Goal: Check status: Check status

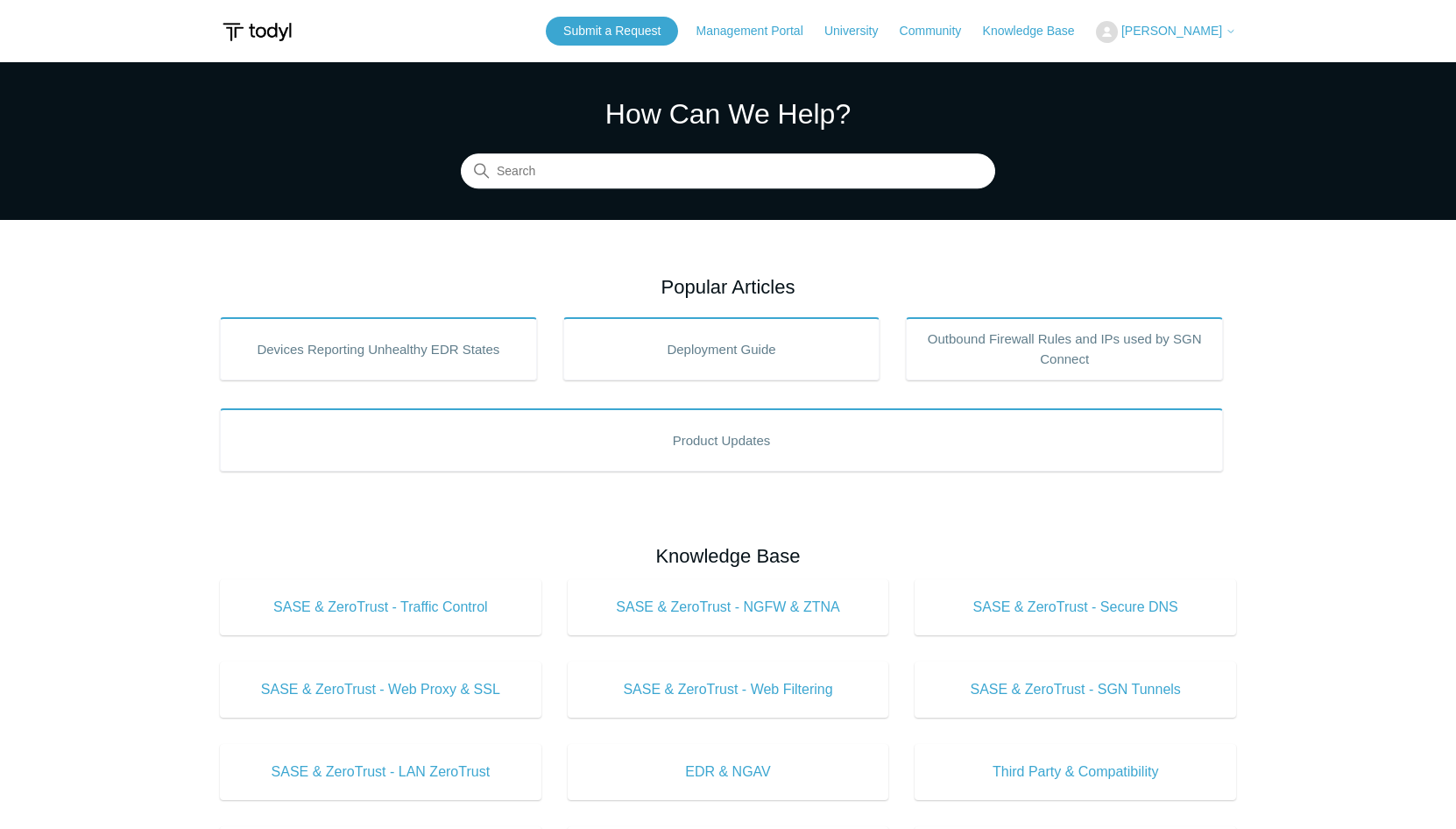
click at [1187, 26] on span "[PERSON_NAME]" at bounding box center [1171, 31] width 101 height 14
click at [1216, 68] on link "My Support Requests" at bounding box center [1182, 68] width 171 height 31
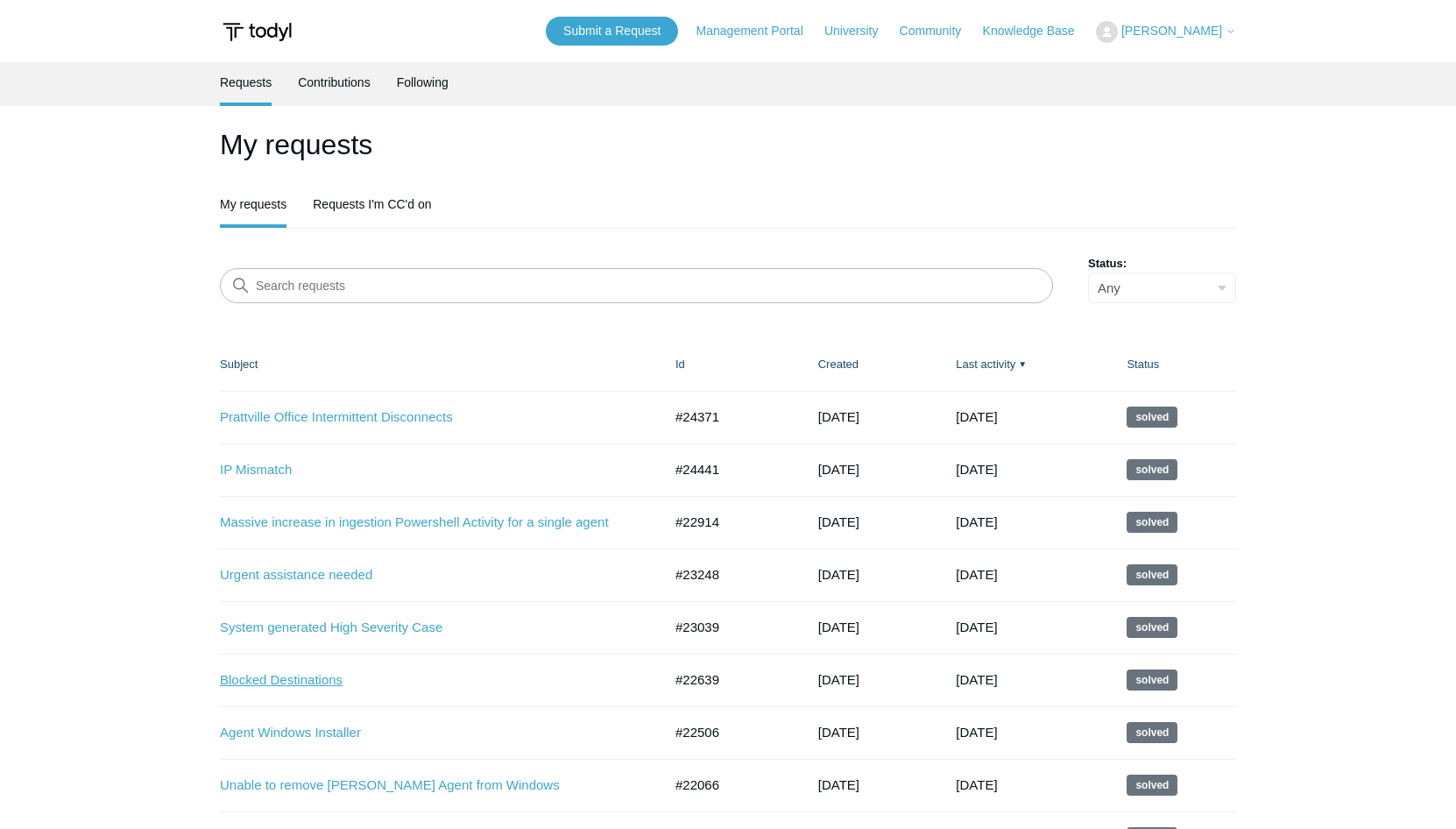
click at [314, 681] on link "Blocked Destinations" at bounding box center [428, 680] width 416 height 20
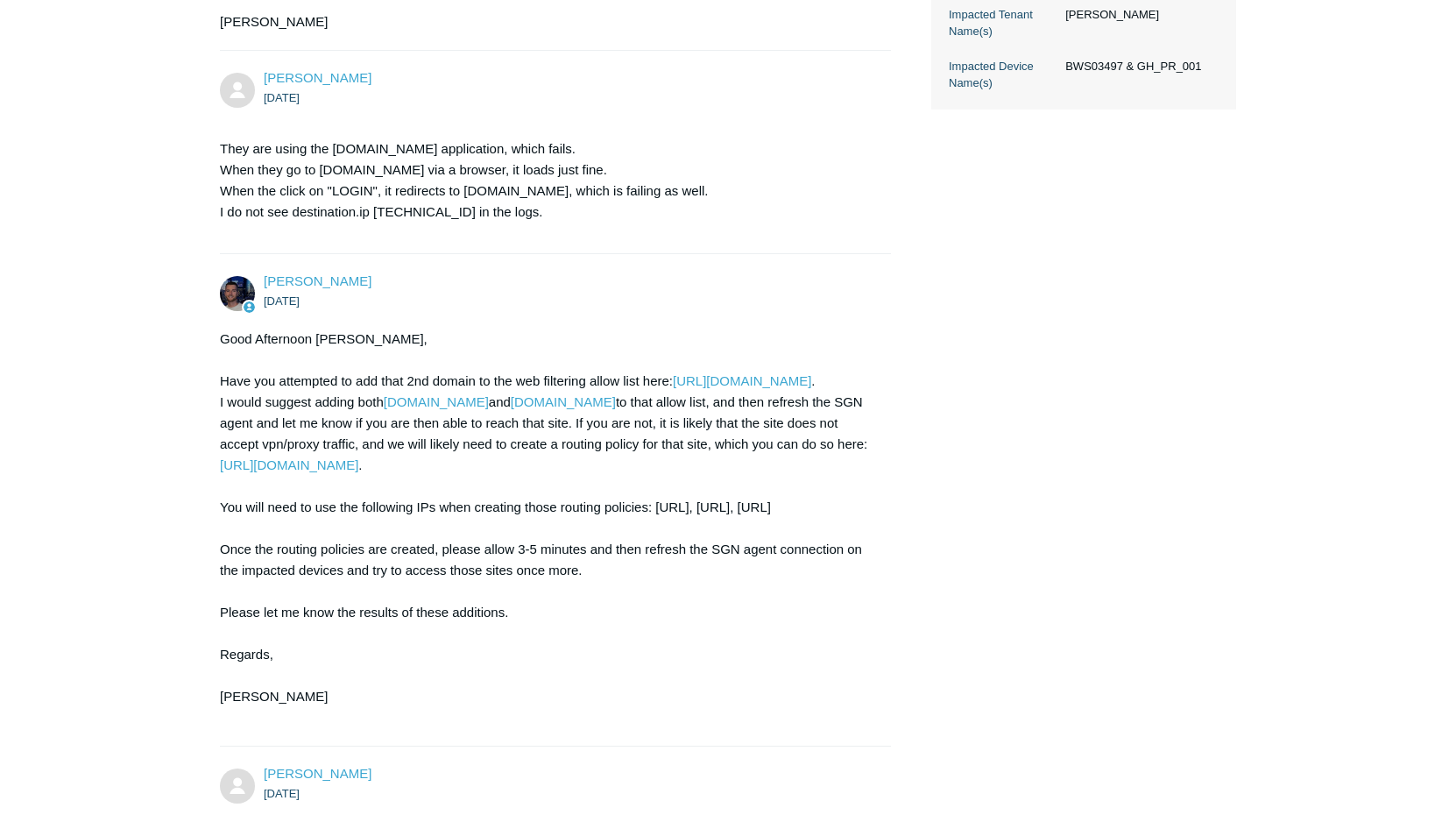
scroll to position [668, 0]
click at [672, 388] on link "https://portal.todyl.com/configuration/contentfiltering/allowlist" at bounding box center [742, 379] width 139 height 15
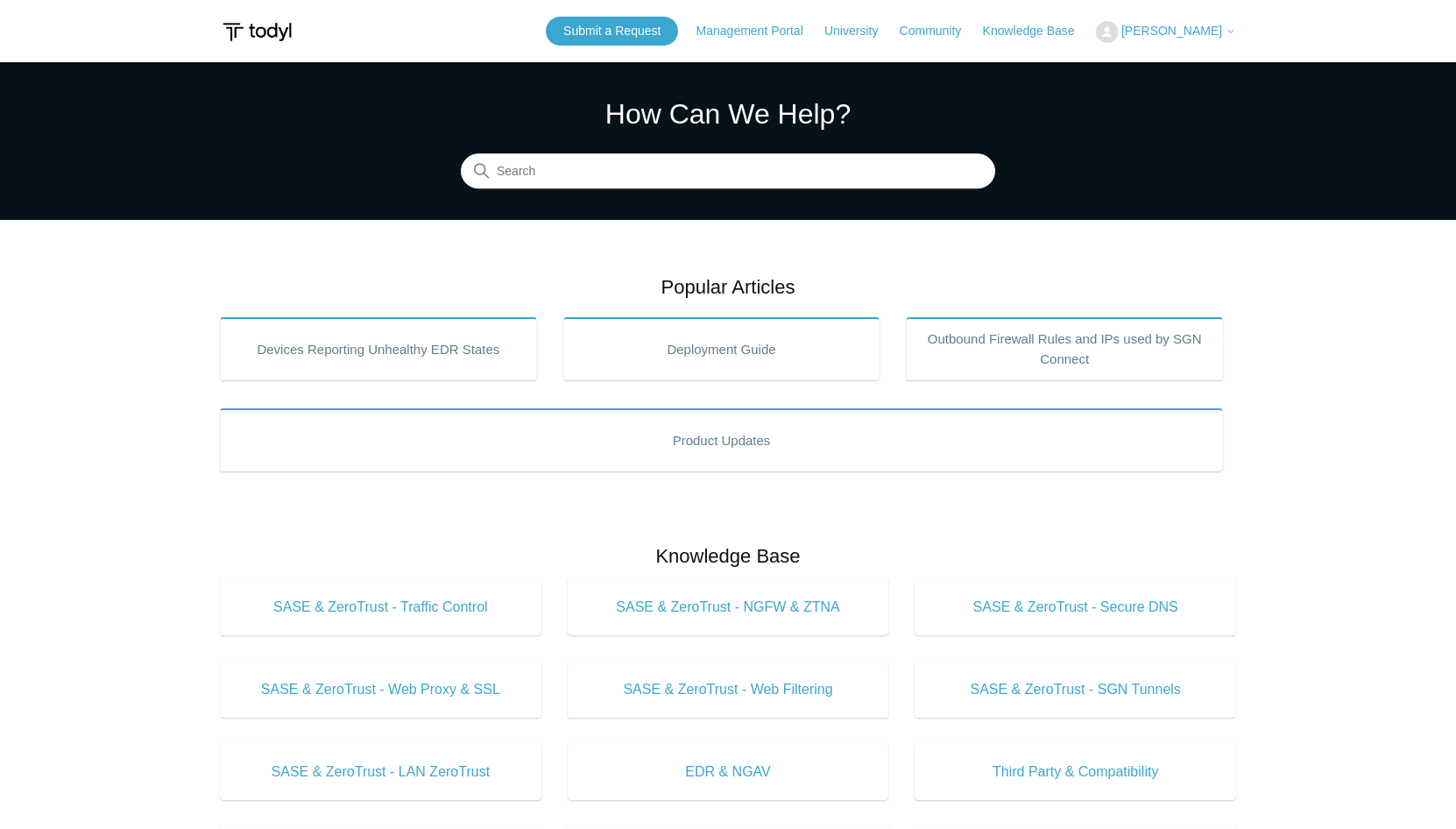
click at [1194, 33] on span "[PERSON_NAME]" at bounding box center [1171, 31] width 101 height 14
click at [1199, 62] on link "My Support Requests" at bounding box center [1182, 68] width 171 height 31
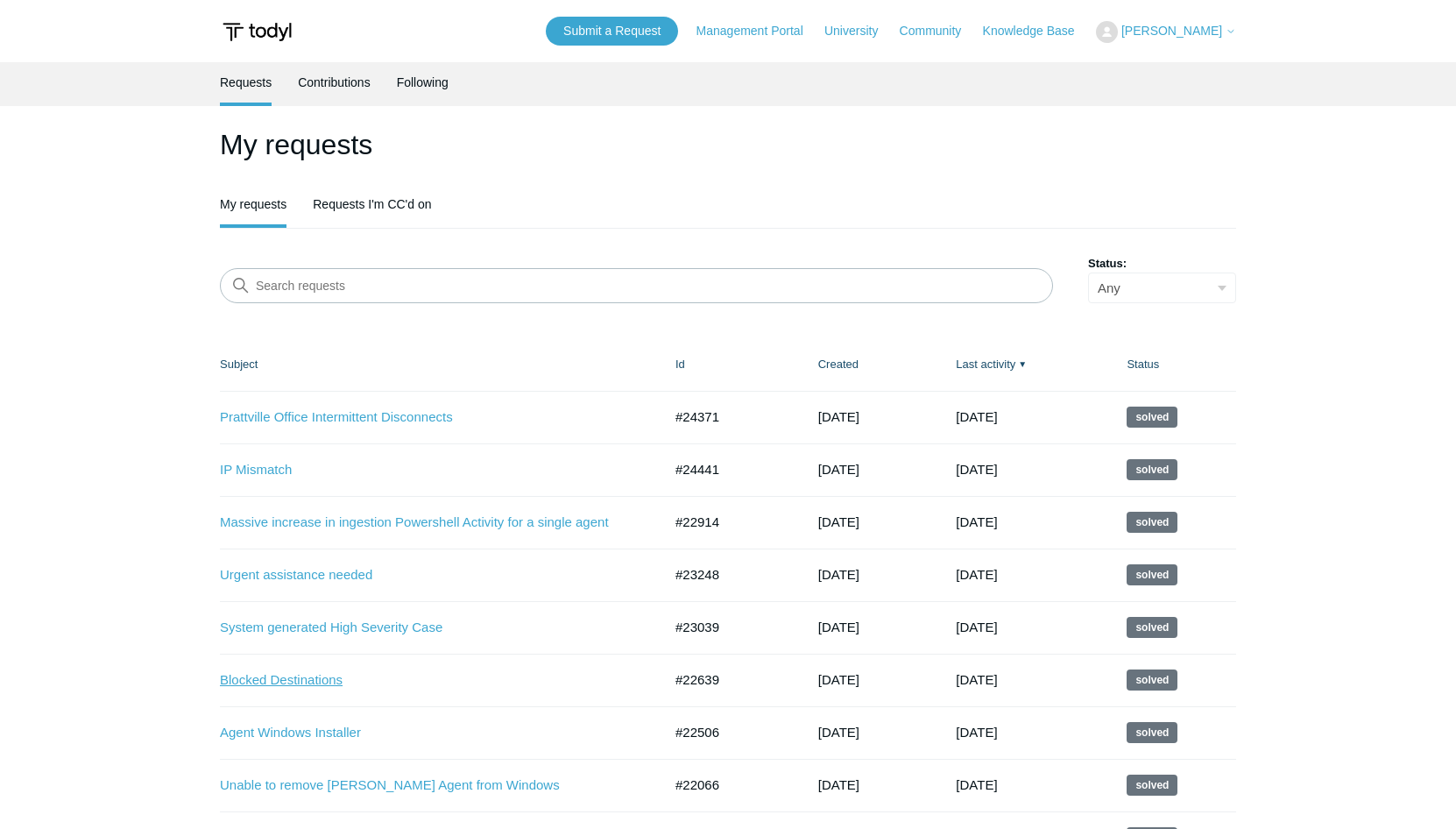
click at [315, 678] on link "Blocked Destinations" at bounding box center [428, 680] width 416 height 20
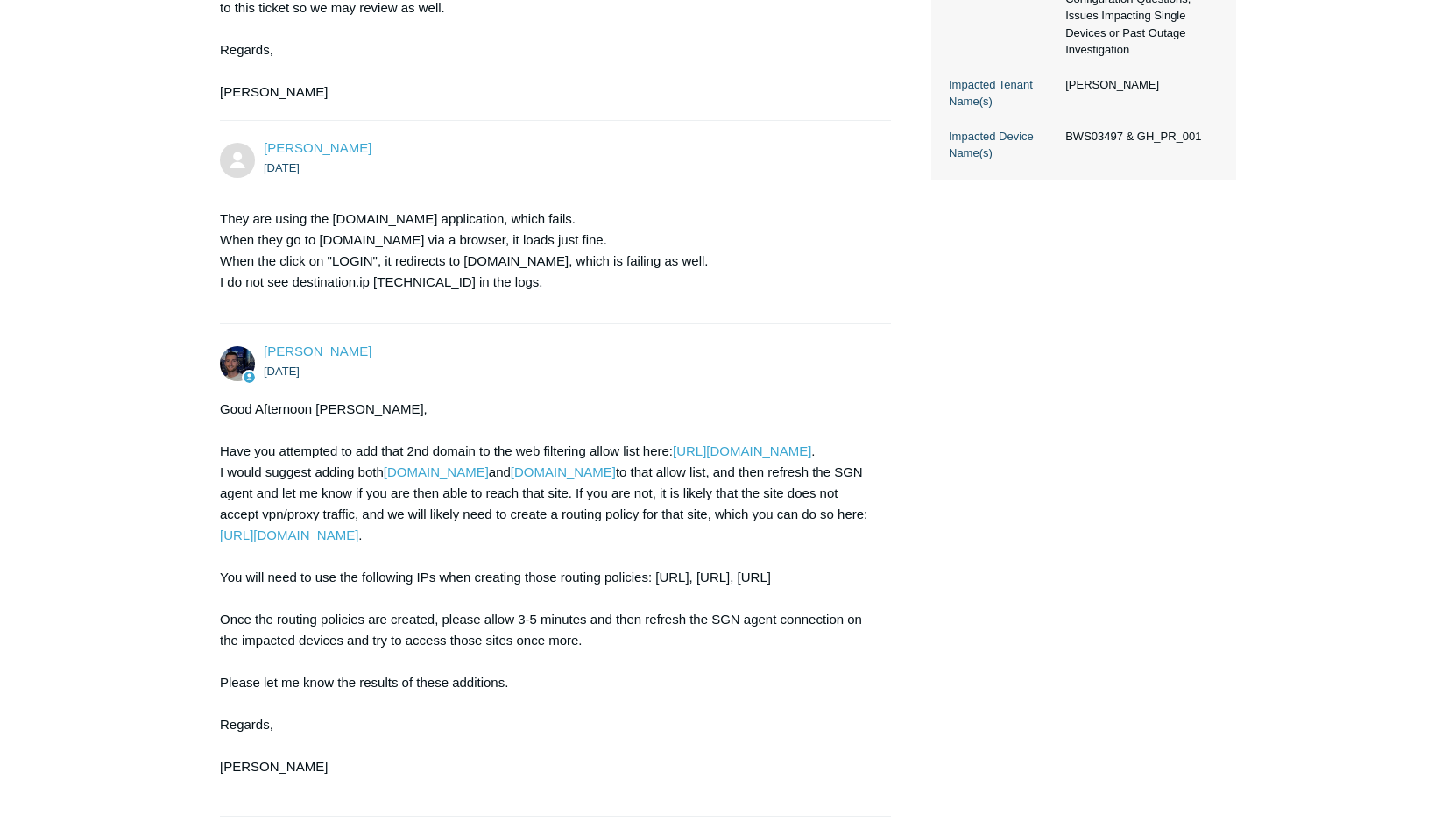
scroll to position [603, 0]
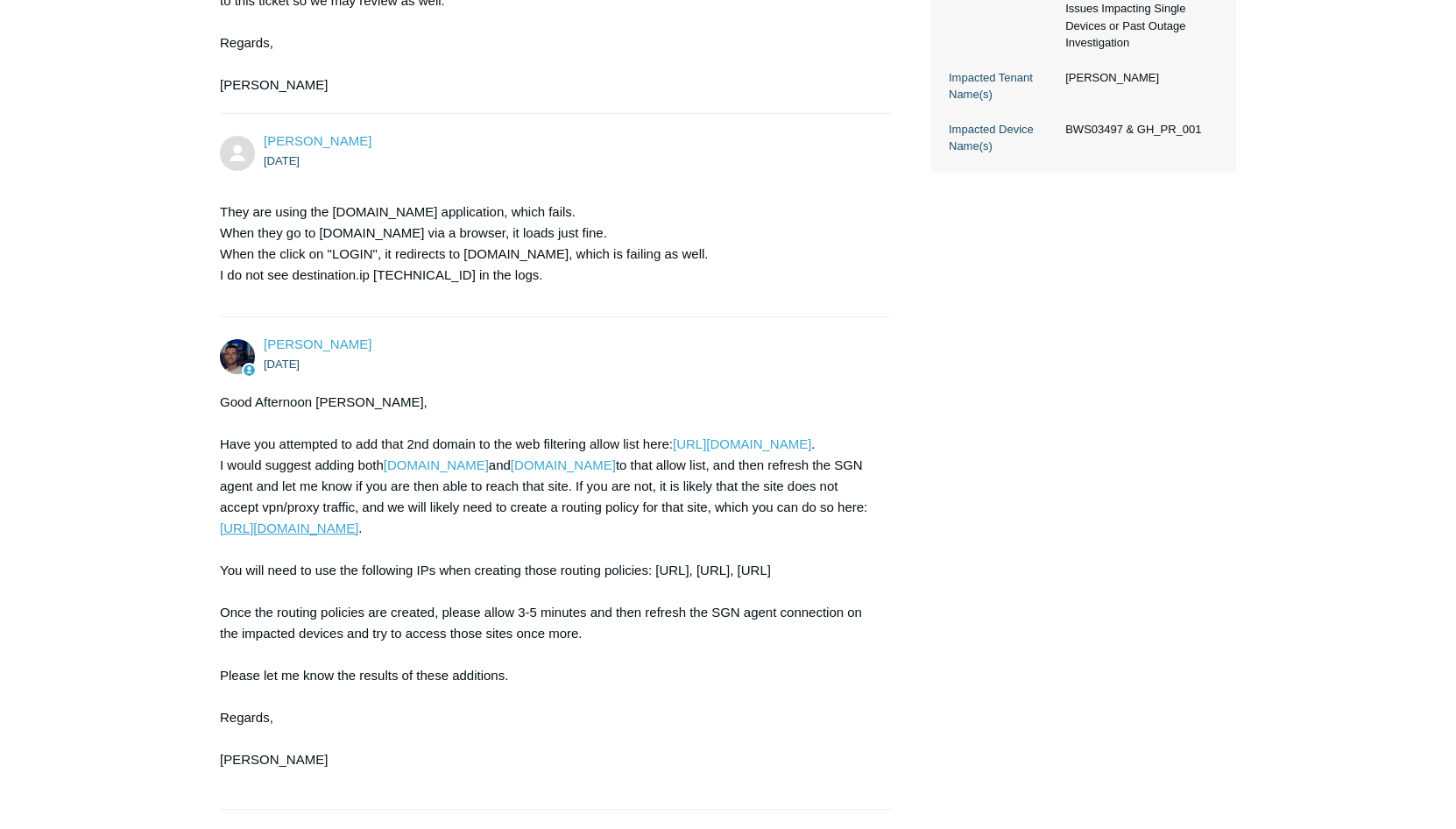
click at [358, 536] on link "https://portal.todyl.com/configuration/routepolicy" at bounding box center [290, 527] width 139 height 15
